Goal: Task Accomplishment & Management: Manage account settings

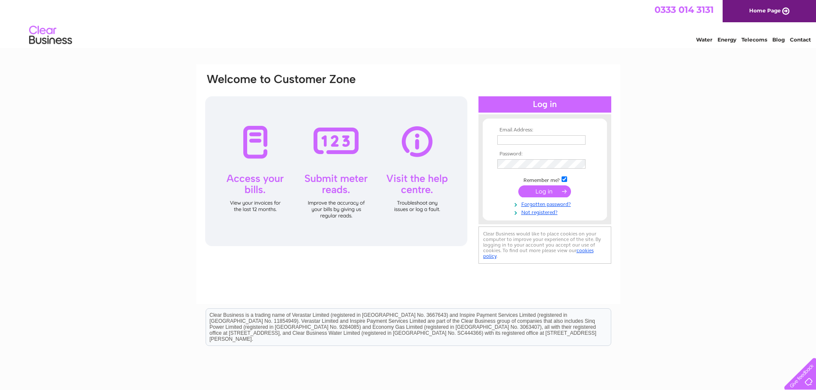
type input "[EMAIL_ADDRESS][DOMAIN_NAME]"
click at [503, 191] on td at bounding box center [544, 192] width 99 height 16
click at [535, 194] on input "submit" at bounding box center [544, 191] width 53 height 12
click at [505, 180] on td "Remember me?" at bounding box center [544, 179] width 99 height 9
